Goal: Task Accomplishment & Management: Complete application form

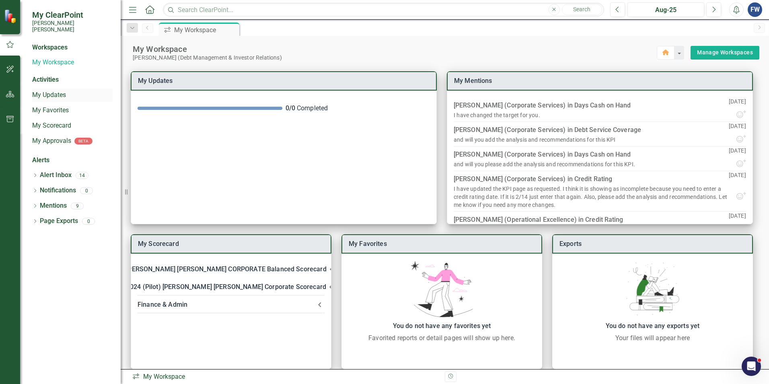
click at [54, 91] on link "My Updates" at bounding box center [72, 95] width 80 height 9
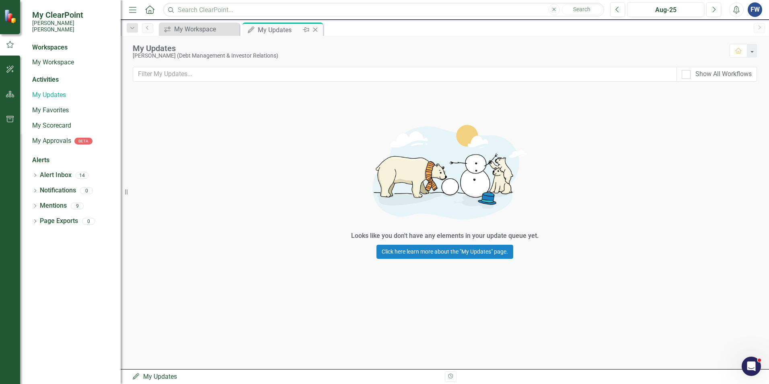
click at [277, 29] on div "My Updates" at bounding box center [279, 30] width 43 height 10
click at [189, 26] on div "My Workspace" at bounding box center [200, 29] width 53 height 10
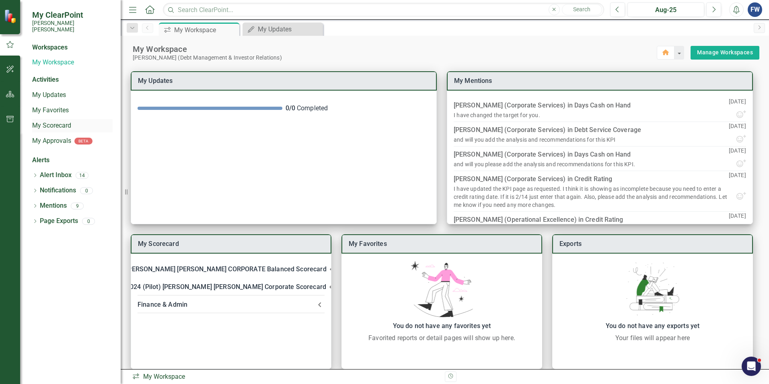
click at [52, 121] on link "My Scorecard" at bounding box center [72, 125] width 80 height 9
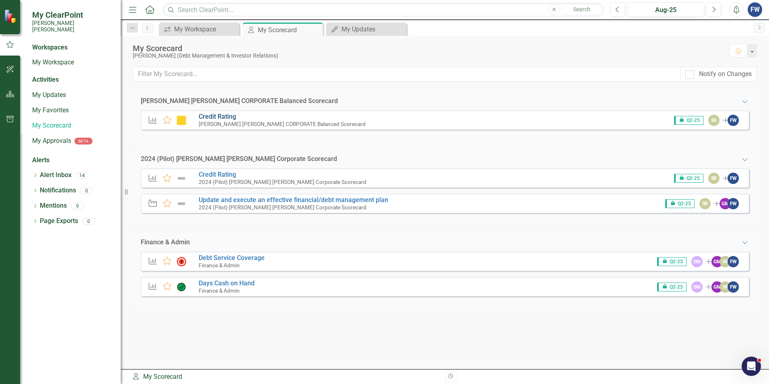
click at [211, 115] on link "Credit Rating" at bounding box center [217, 117] width 37 height 8
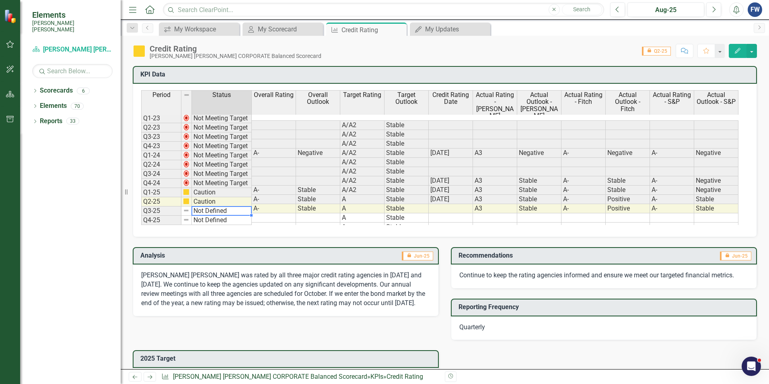
click at [217, 212] on td "Not Defined" at bounding box center [222, 210] width 60 height 9
click at [205, 212] on td "Not Defined" at bounding box center [222, 210] width 60 height 9
click at [218, 241] on div "Analysis icon.lock Jun-25 [PERSON_NAME] [PERSON_NAME] was rated by all three ma…" at bounding box center [286, 276] width 318 height 79
click at [259, 213] on td at bounding box center [274, 217] width 44 height 9
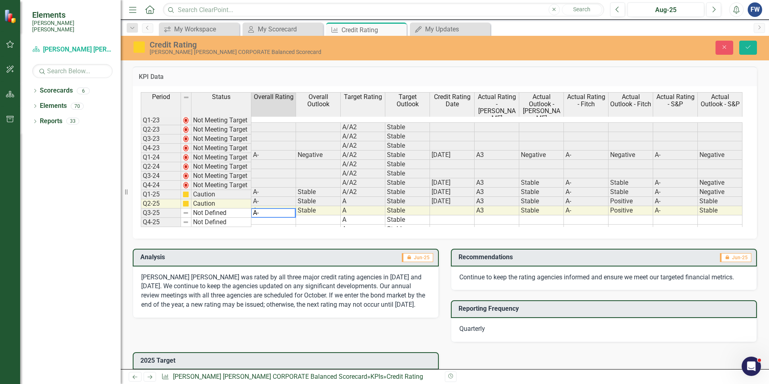
type textarea "A-"
click at [307, 215] on td at bounding box center [318, 219] width 45 height 9
type textarea "s"
type textarea "Stable"
click at [443, 215] on td at bounding box center [452, 219] width 45 height 9
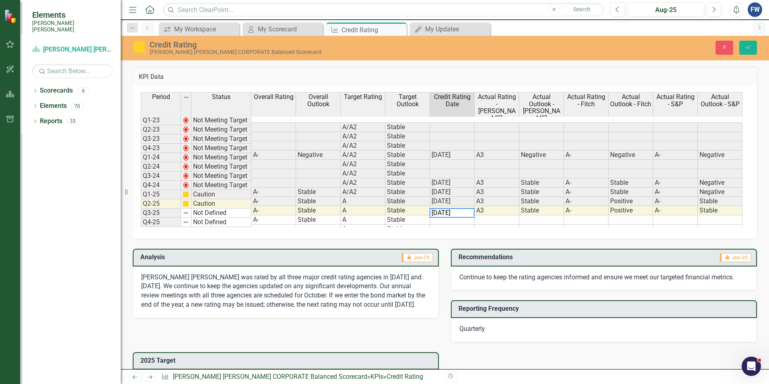
type textarea "[DATE]"
click at [483, 215] on td at bounding box center [497, 219] width 45 height 9
click at [497, 206] on td "A3" at bounding box center [497, 210] width 45 height 9
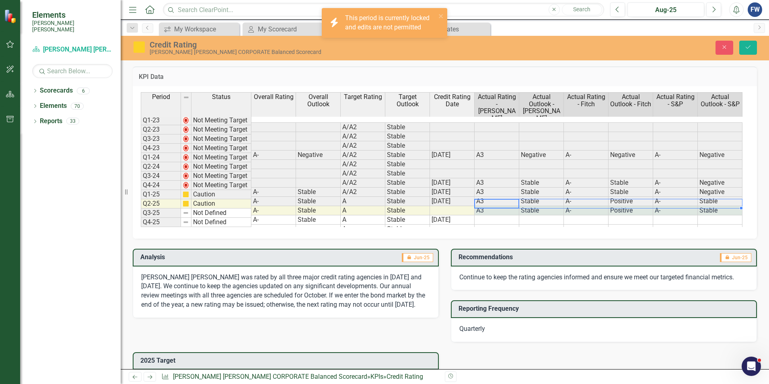
drag, startPoint x: 499, startPoint y: 203, endPoint x: 706, endPoint y: 204, distance: 207.6
click at [706, 206] on tr "Q2-25 Caution A- Stable A Stable A3 Stable A- Positive A- Stable" at bounding box center [442, 210] width 602 height 9
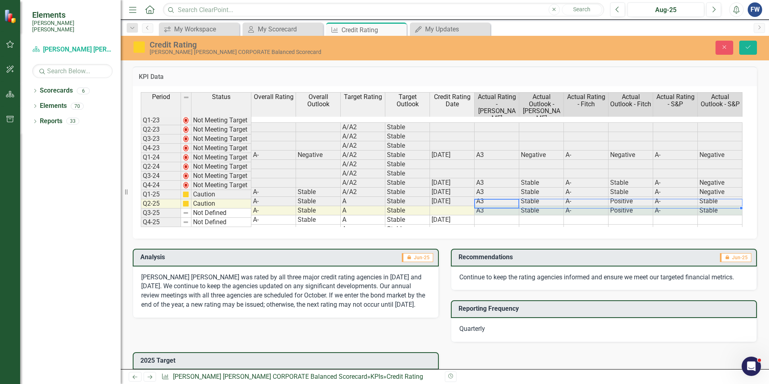
click at [498, 215] on td at bounding box center [497, 219] width 45 height 9
click at [473, 224] on td at bounding box center [452, 228] width 45 height 9
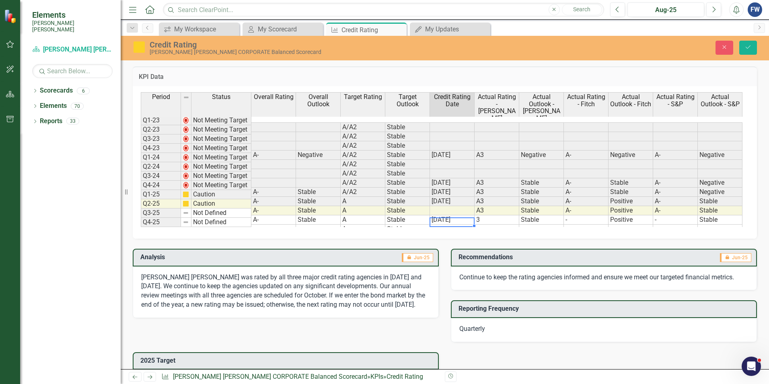
click at [478, 215] on td "3" at bounding box center [497, 219] width 45 height 9
click at [478, 212] on textarea "3" at bounding box center [496, 213] width 45 height 10
click at [567, 215] on td "-" at bounding box center [586, 219] width 45 height 9
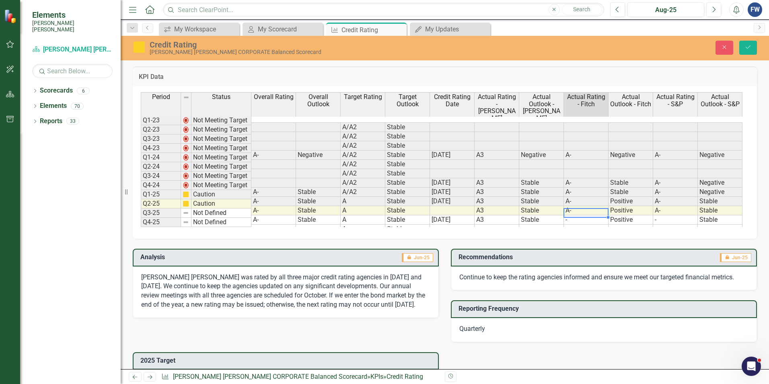
click at [569, 215] on td "-" at bounding box center [586, 219] width 45 height 9
click at [569, 214] on textarea "-" at bounding box center [586, 213] width 45 height 10
click at [663, 215] on td "-" at bounding box center [675, 219] width 45 height 9
type textarea "A-"
click at [284, 293] on p "[PERSON_NAME] [PERSON_NAME] was rated by all three major credit rating agencies…" at bounding box center [285, 291] width 289 height 37
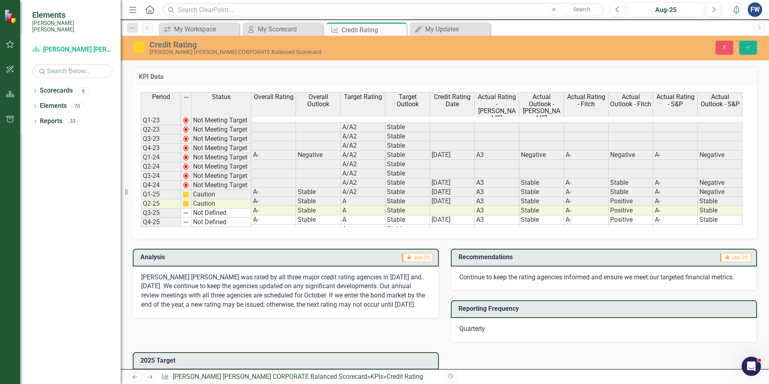
click at [286, 295] on p "[PERSON_NAME] [PERSON_NAME] was rated by all three major credit rating agencies…" at bounding box center [285, 291] width 289 height 37
click at [363, 279] on p "[PERSON_NAME] [PERSON_NAME] was rated by all three major credit rating agencies…" at bounding box center [285, 291] width 289 height 37
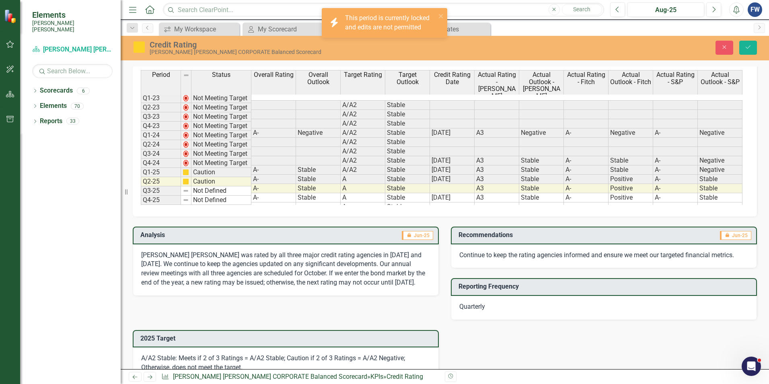
scroll to position [40, 0]
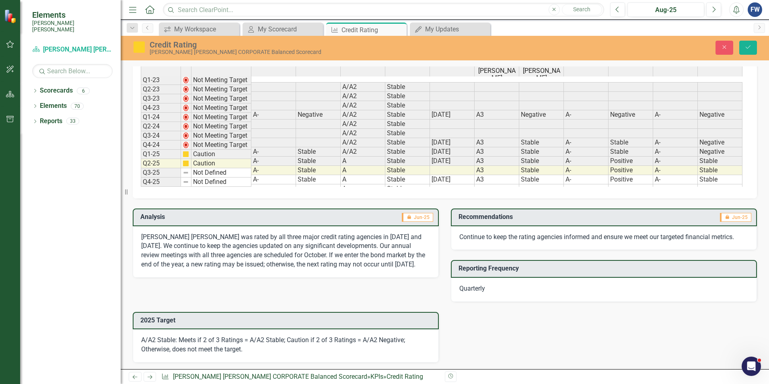
click at [341, 248] on p "[PERSON_NAME] [PERSON_NAME] was rated by all three major credit rating agencies…" at bounding box center [285, 251] width 289 height 37
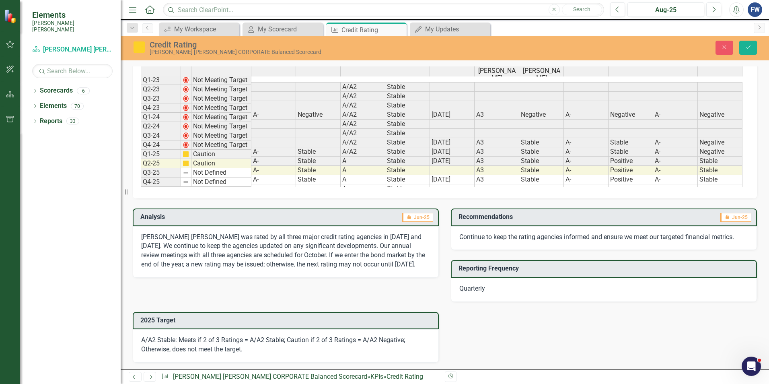
click at [341, 248] on p "[PERSON_NAME] [PERSON_NAME] was rated by all three major credit rating agencies…" at bounding box center [285, 251] width 289 height 37
click at [396, 249] on p "[PERSON_NAME] [PERSON_NAME] was rated by all three major credit rating agencies…" at bounding box center [285, 251] width 289 height 37
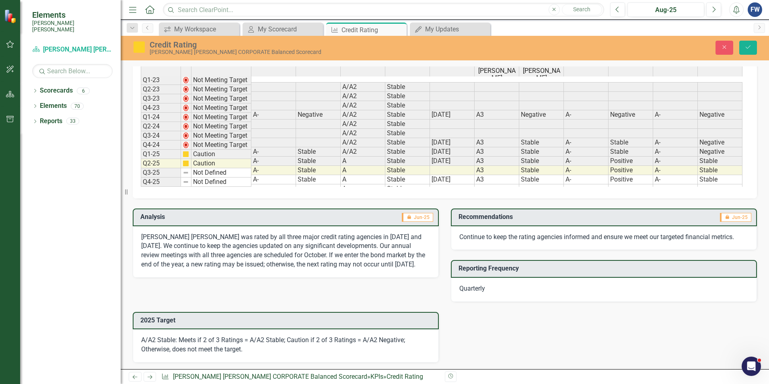
click at [396, 249] on p "[PERSON_NAME] [PERSON_NAME] was rated by all three major credit rating agencies…" at bounding box center [285, 251] width 289 height 37
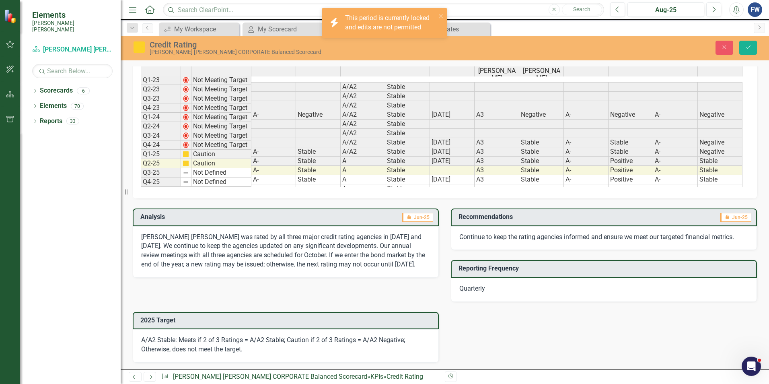
click at [401, 241] on p "[PERSON_NAME] [PERSON_NAME] was rated by all three major credit rating agencies…" at bounding box center [285, 251] width 289 height 37
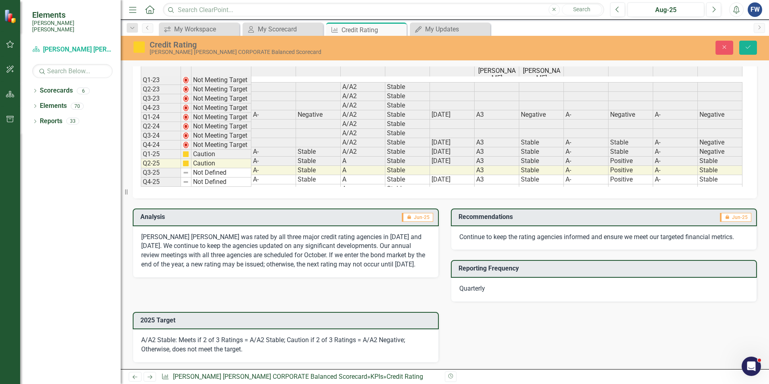
scroll to position [0, 0]
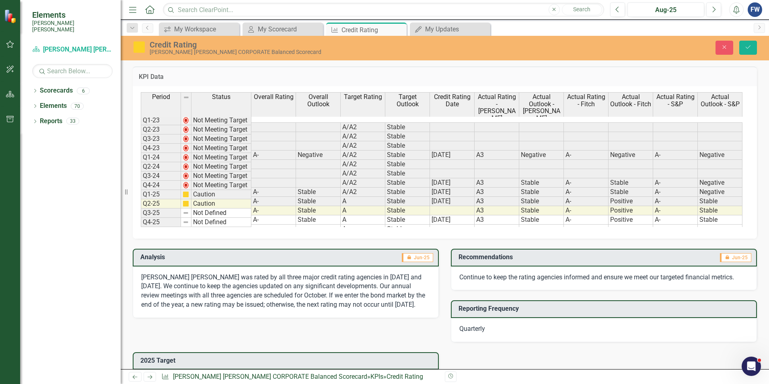
click at [246, 220] on td "Not Defined" at bounding box center [222, 222] width 60 height 9
click at [750, 45] on icon "Save" at bounding box center [748, 47] width 7 height 6
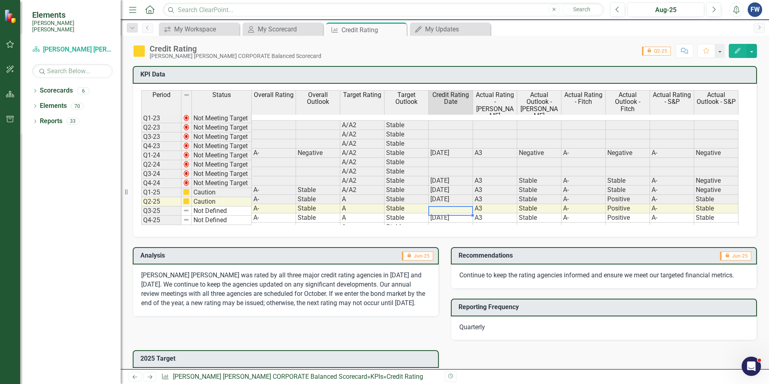
click at [141, 214] on div "Period Status Overall Rating Overall Outlook Target Rating Target Outlook Credi…" at bounding box center [141, 161] width 0 height 142
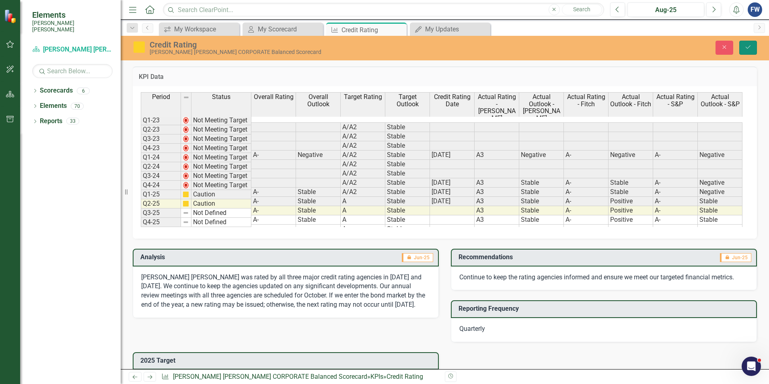
click at [746, 47] on icon "Save" at bounding box center [748, 47] width 7 height 6
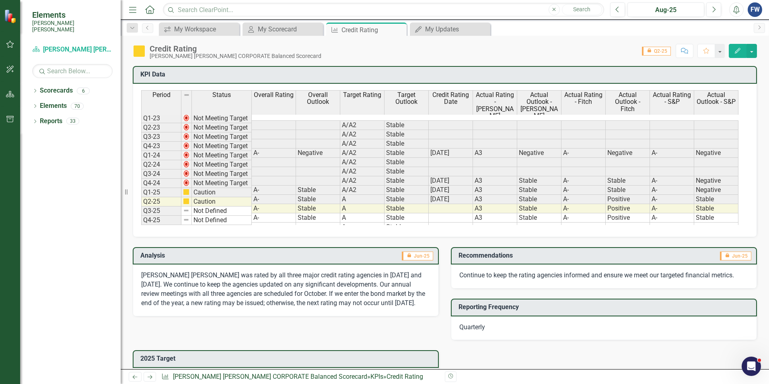
click at [412, 257] on span "icon.lock Jun-25" at bounding box center [417, 255] width 31 height 9
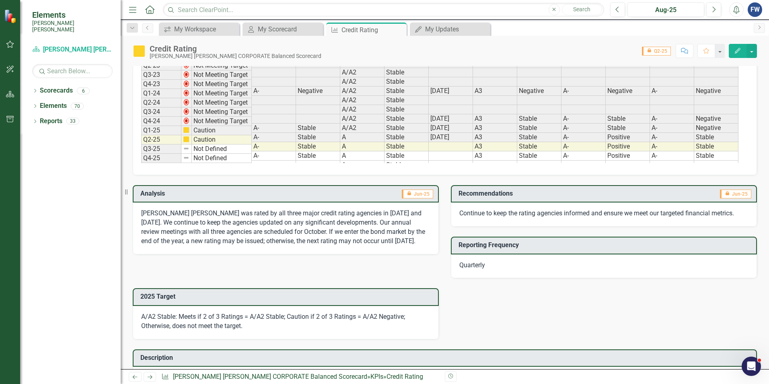
scroll to position [40, 0]
